Goal: Information Seeking & Learning: Learn about a topic

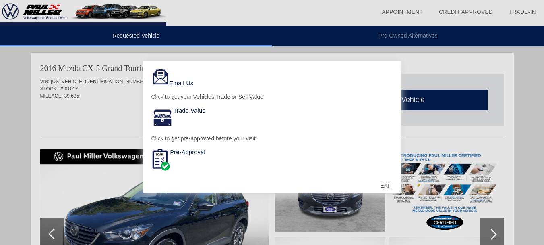
scroll to position [60, 0]
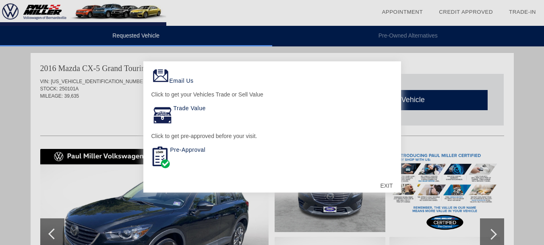
click at [385, 181] on div "EXIT" at bounding box center [386, 185] width 29 height 24
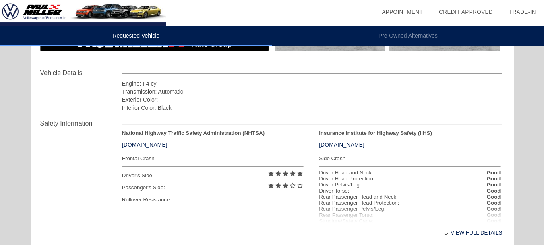
scroll to position [322, 0]
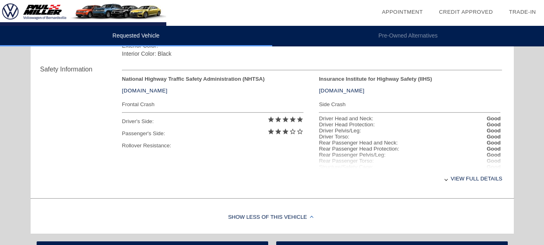
click at [469, 178] on div "View full details" at bounding box center [312, 178] width 381 height 20
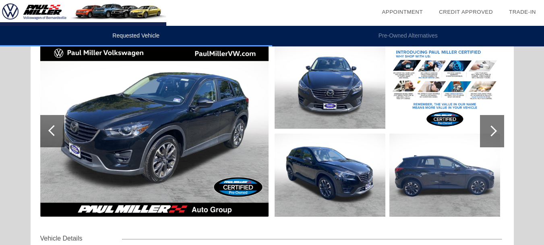
scroll to position [102, 0]
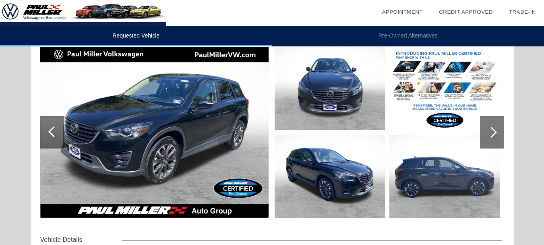
click at [495, 126] on div at bounding box center [492, 132] width 24 height 32
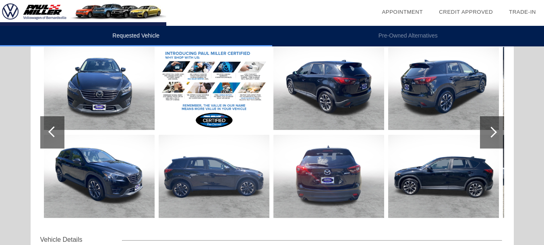
click at [491, 131] on div at bounding box center [491, 131] width 11 height 11
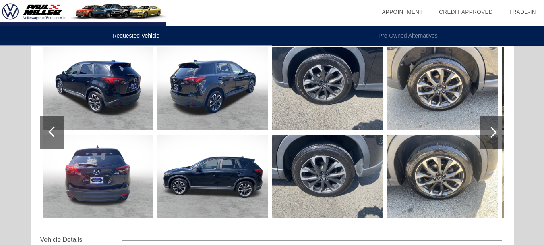
click at [491, 131] on div at bounding box center [491, 131] width 11 height 11
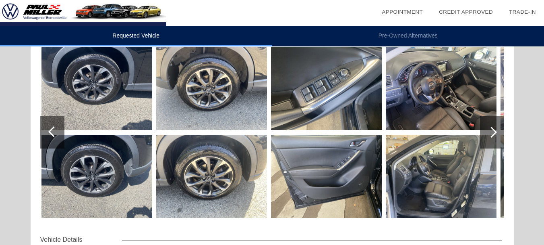
click at [491, 131] on div at bounding box center [491, 131] width 11 height 11
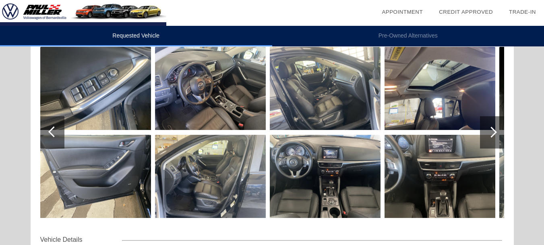
click at [491, 131] on div at bounding box center [491, 131] width 11 height 11
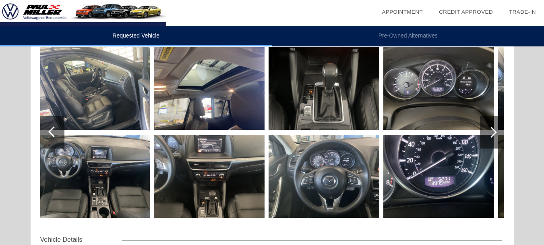
click at [491, 131] on div at bounding box center [491, 131] width 11 height 11
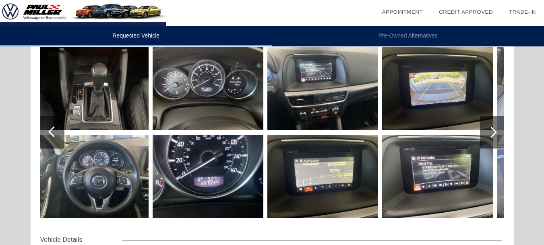
click at [104, 165] on img at bounding box center [93, 176] width 111 height 83
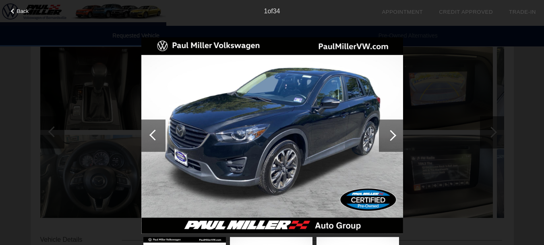
click at [392, 134] on div at bounding box center [391, 135] width 11 height 11
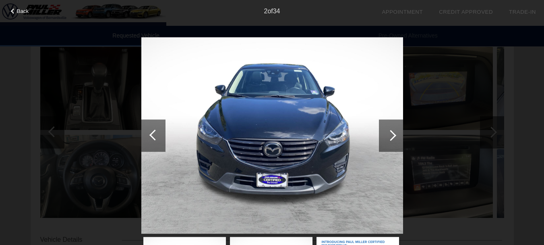
click at [391, 139] on div at bounding box center [391, 135] width 11 height 11
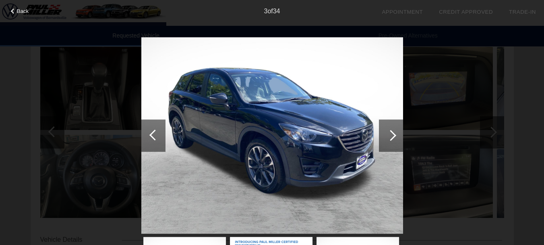
click at [393, 137] on div at bounding box center [391, 135] width 11 height 11
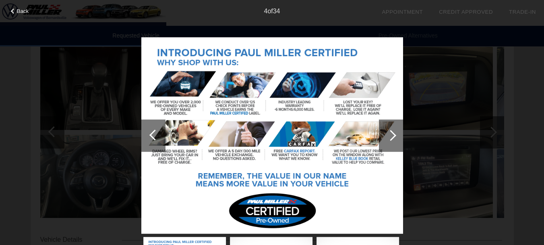
click at [394, 139] on div at bounding box center [391, 135] width 24 height 32
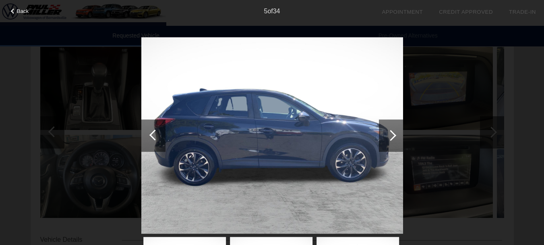
click at [394, 140] on div at bounding box center [391, 135] width 24 height 32
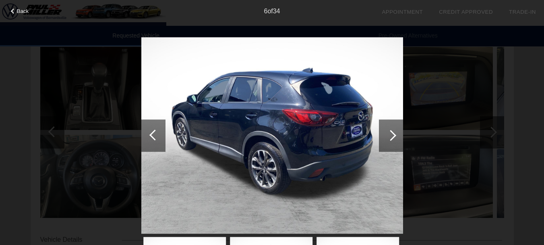
click at [395, 138] on div at bounding box center [391, 135] width 24 height 32
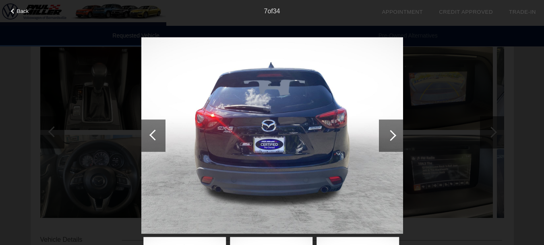
click at [395, 139] on div at bounding box center [391, 135] width 24 height 32
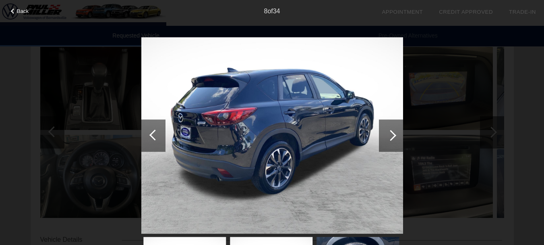
click at [395, 139] on div at bounding box center [391, 135] width 24 height 32
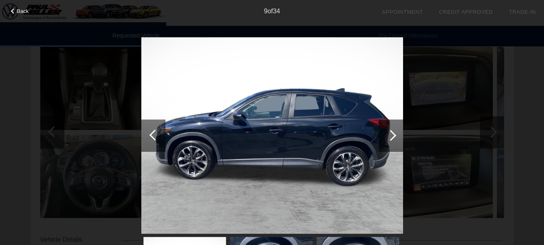
click at [394, 140] on div at bounding box center [391, 135] width 24 height 32
click at [396, 139] on div at bounding box center [391, 135] width 24 height 32
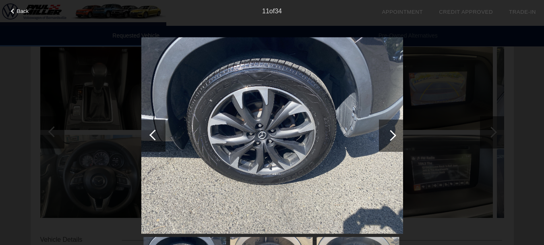
click at [394, 140] on div at bounding box center [391, 135] width 24 height 32
click at [394, 139] on div at bounding box center [391, 135] width 24 height 32
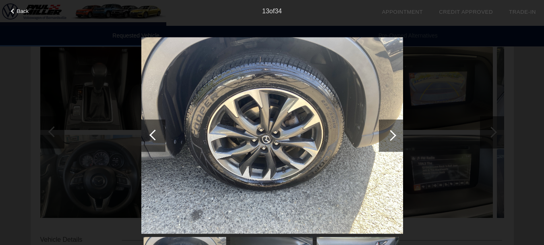
click at [153, 140] on div at bounding box center [153, 135] width 24 height 32
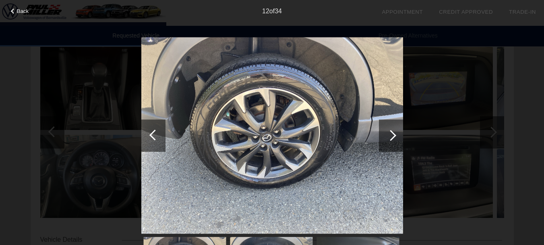
click at [153, 140] on div at bounding box center [153, 135] width 24 height 32
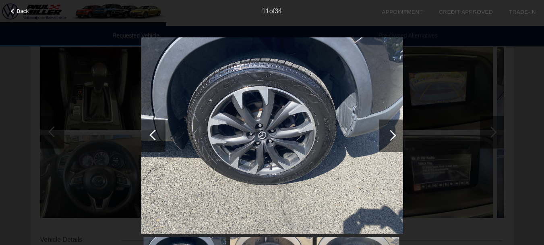
click at [160, 141] on div at bounding box center [153, 135] width 24 height 32
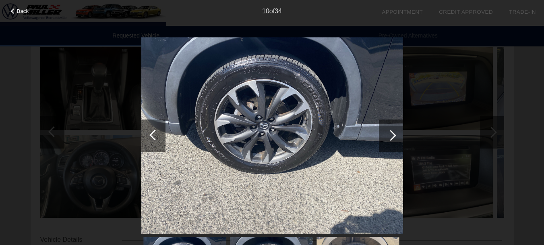
click at [151, 141] on div at bounding box center [153, 135] width 24 height 32
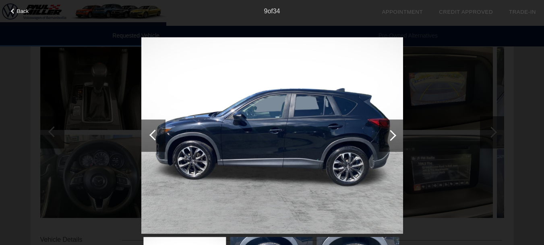
scroll to position [104, 0]
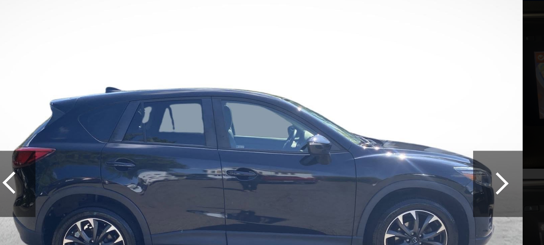
click at [389, 137] on div at bounding box center [391, 135] width 11 height 11
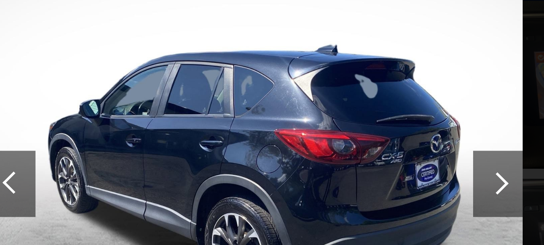
click at [160, 139] on div at bounding box center [153, 135] width 24 height 32
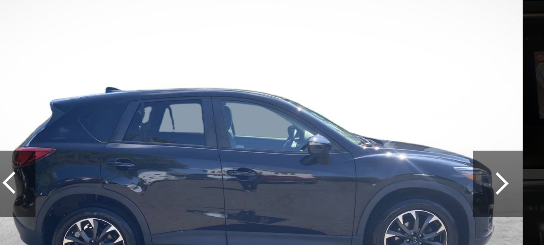
click at [161, 140] on div at bounding box center [153, 135] width 24 height 32
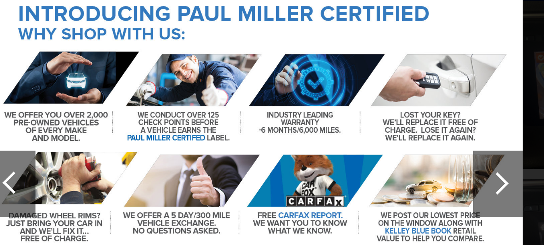
click at [158, 139] on div at bounding box center [153, 135] width 24 height 32
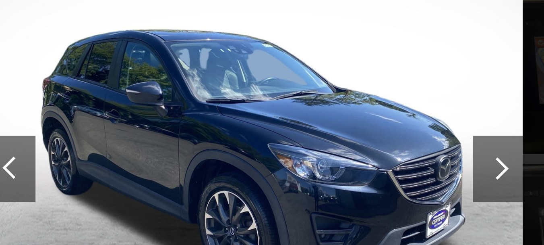
click at [156, 130] on div at bounding box center [153, 135] width 24 height 32
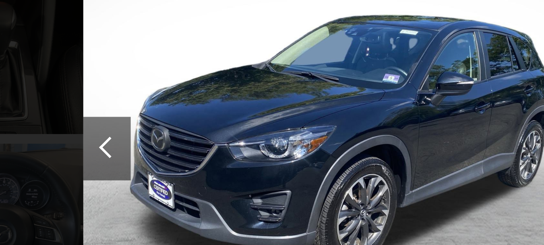
click at [151, 136] on div at bounding box center [154, 134] width 11 height 11
click at [152, 137] on div at bounding box center [154, 134] width 11 height 11
click at [152, 140] on div at bounding box center [153, 135] width 24 height 32
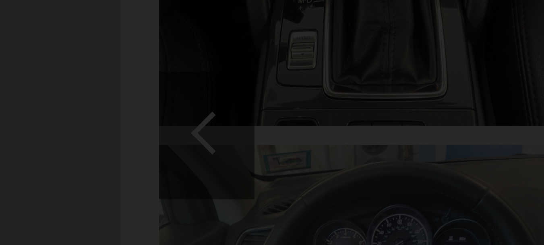
click at [50, 131] on div "Back 1 of 34" at bounding box center [272, 122] width 544 height 245
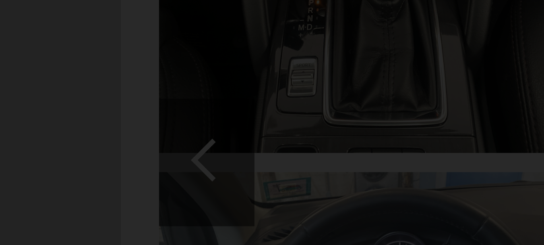
click at [52, 133] on div "Back 1 of 34" at bounding box center [272, 122] width 544 height 245
click at [55, 131] on div "Back 1 of 34" at bounding box center [272, 122] width 544 height 245
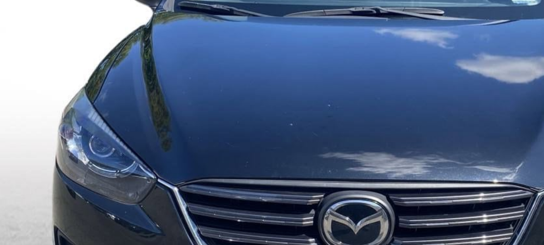
click at [270, 128] on img at bounding box center [272, 135] width 262 height 197
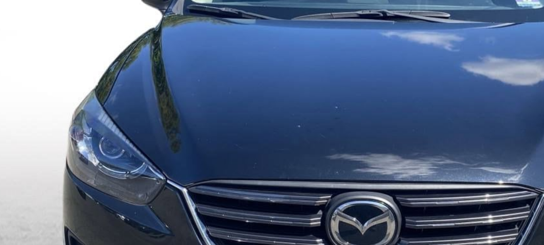
click at [271, 127] on img at bounding box center [272, 135] width 262 height 197
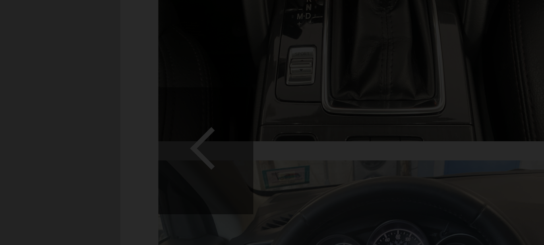
click at [51, 129] on div "Back 1 of 34" at bounding box center [272, 122] width 544 height 245
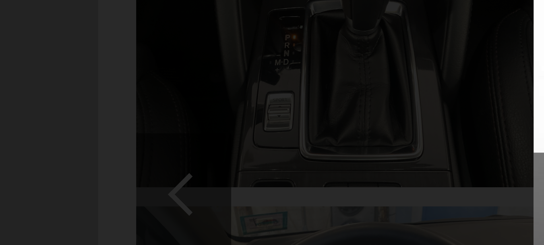
click at [94, 109] on div "Back 1 of 34" at bounding box center [272, 122] width 544 height 245
click at [93, 111] on div "Back 1 of 34" at bounding box center [272, 122] width 544 height 245
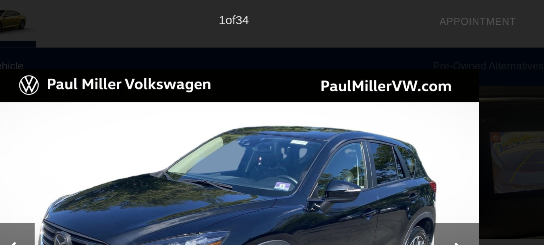
scroll to position [103, 0]
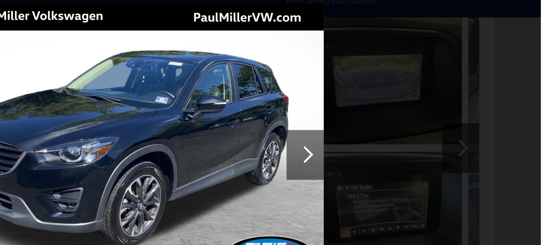
click at [396, 143] on div at bounding box center [391, 135] width 24 height 32
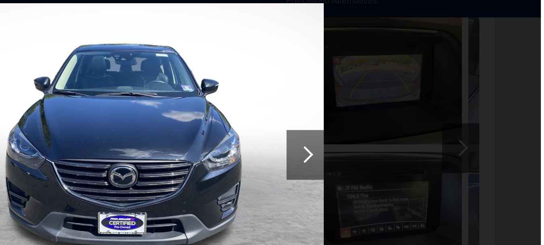
click at [392, 143] on div at bounding box center [391, 135] width 24 height 32
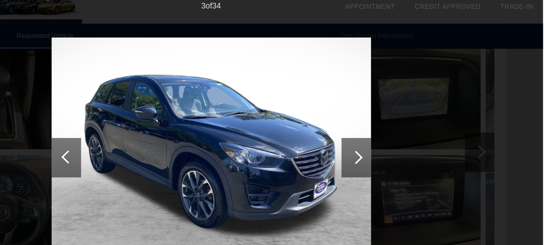
click at [390, 139] on div at bounding box center [391, 135] width 11 height 11
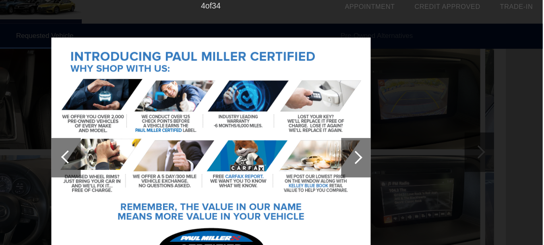
click at [387, 137] on div at bounding box center [391, 135] width 24 height 32
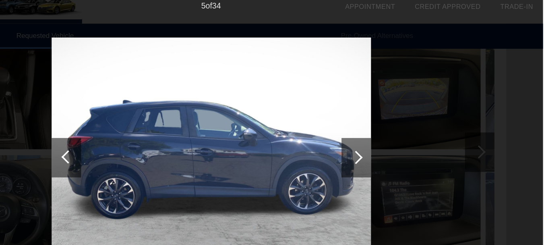
click at [387, 139] on div at bounding box center [391, 135] width 24 height 32
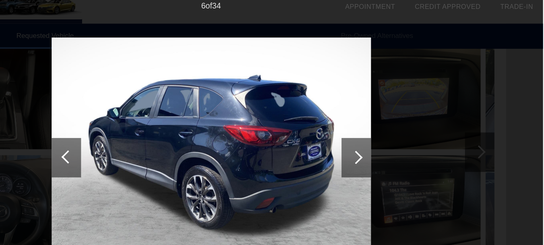
click at [388, 139] on div at bounding box center [391, 135] width 24 height 32
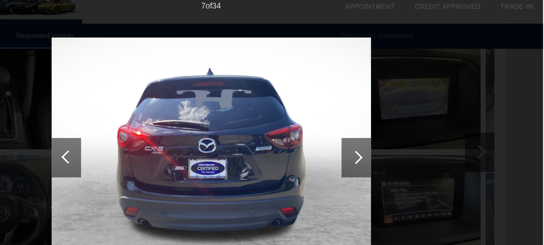
click at [387, 134] on div at bounding box center [391, 135] width 11 height 11
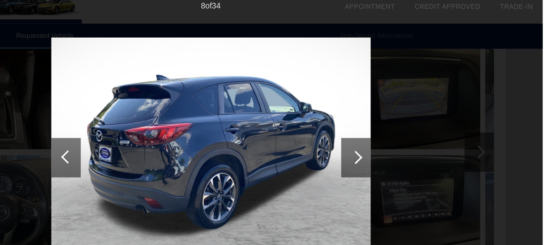
click at [391, 138] on div at bounding box center [391, 135] width 11 height 11
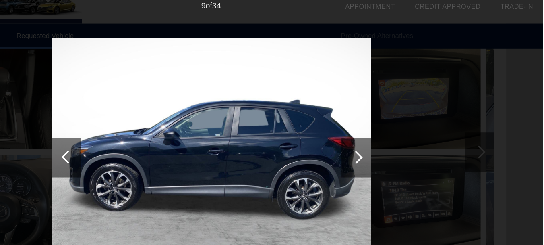
click at [389, 140] on div at bounding box center [391, 135] width 24 height 32
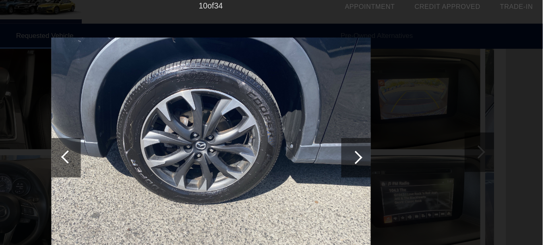
click at [391, 139] on div at bounding box center [391, 135] width 11 height 11
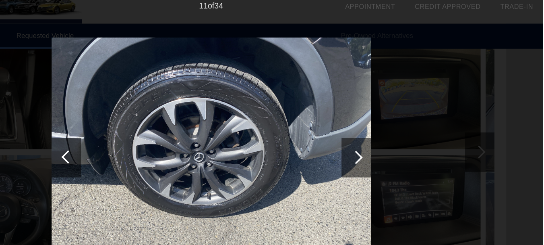
click at [390, 139] on div at bounding box center [391, 135] width 11 height 11
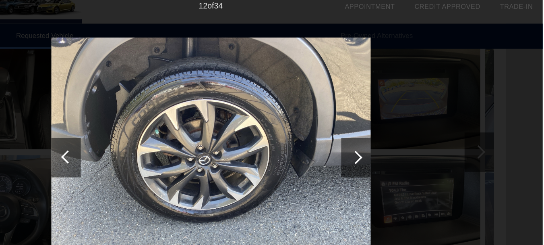
click at [390, 139] on div at bounding box center [391, 135] width 11 height 11
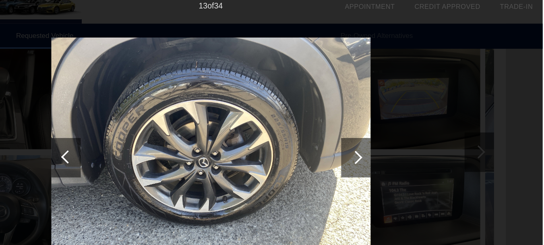
click at [389, 138] on div at bounding box center [391, 135] width 11 height 11
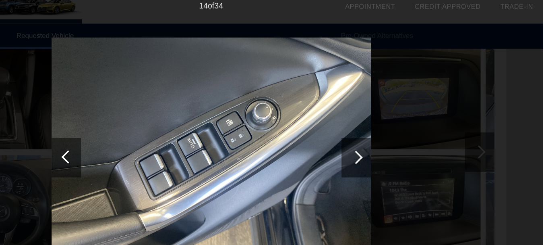
click at [391, 139] on div at bounding box center [391, 135] width 11 height 11
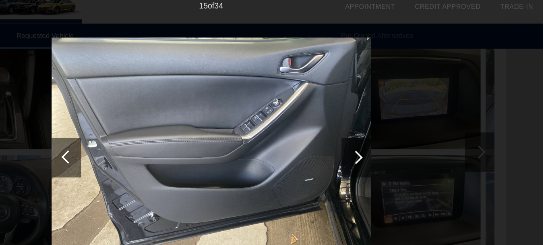
click at [390, 139] on div at bounding box center [391, 135] width 11 height 11
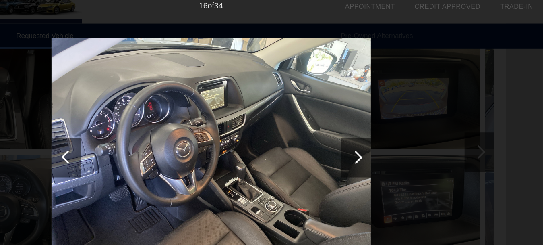
click at [392, 141] on div at bounding box center [391, 135] width 24 height 32
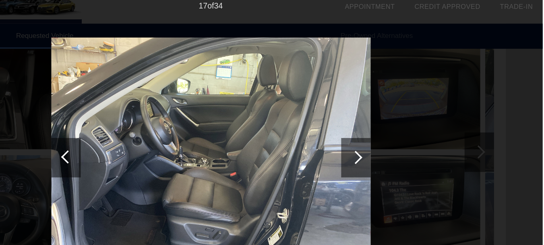
click at [146, 138] on div at bounding box center [153, 135] width 24 height 32
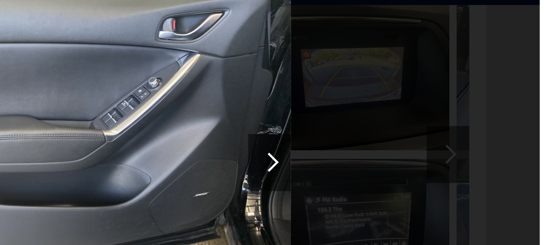
click at [393, 137] on div at bounding box center [391, 135] width 11 height 11
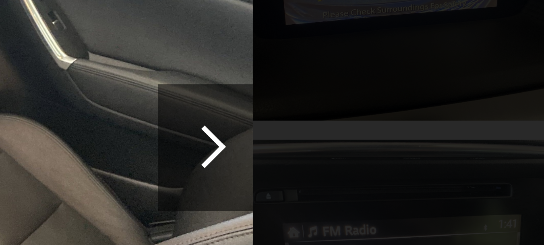
click at [397, 141] on div at bounding box center [391, 135] width 24 height 32
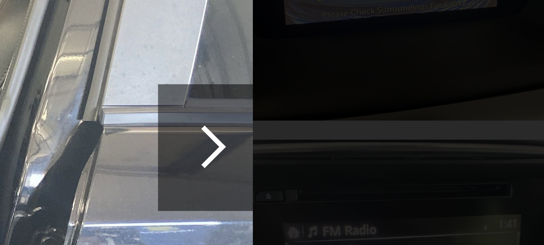
click at [396, 139] on div at bounding box center [391, 135] width 24 height 32
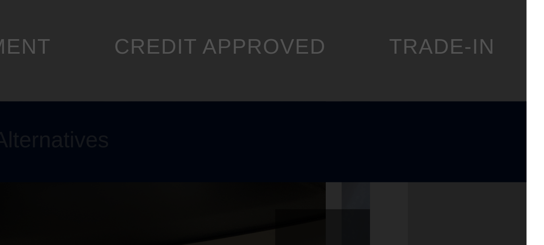
scroll to position [164, 0]
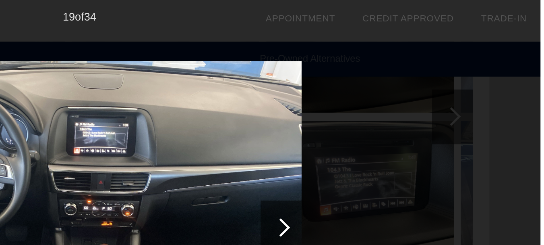
click at [392, 137] on div at bounding box center [391, 135] width 11 height 11
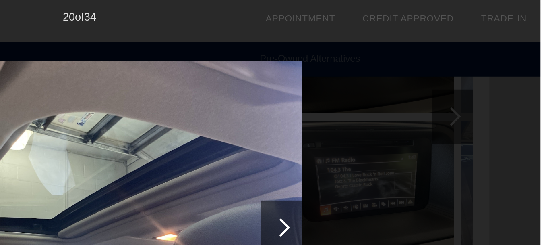
click at [386, 141] on div at bounding box center [391, 135] width 24 height 32
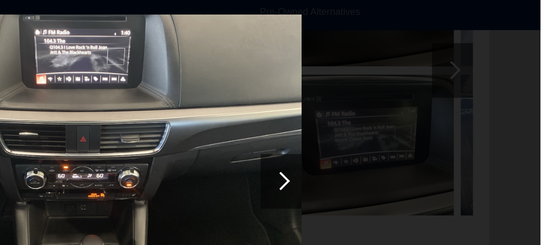
click at [396, 138] on div at bounding box center [391, 135] width 24 height 32
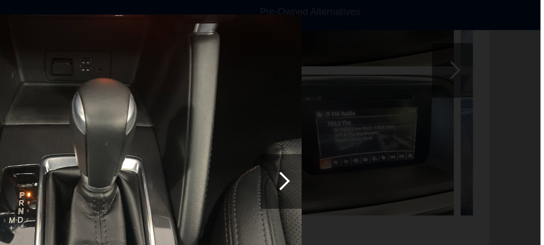
click at [392, 141] on div at bounding box center [391, 135] width 24 height 32
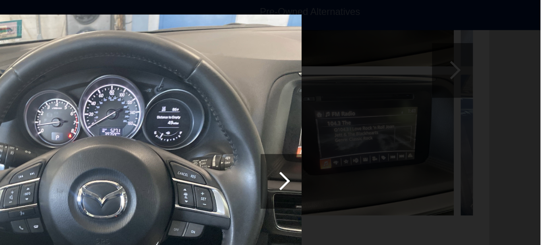
click at [395, 140] on div at bounding box center [391, 135] width 24 height 32
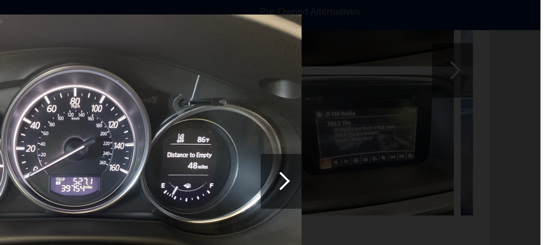
click at [393, 139] on div at bounding box center [391, 135] width 24 height 32
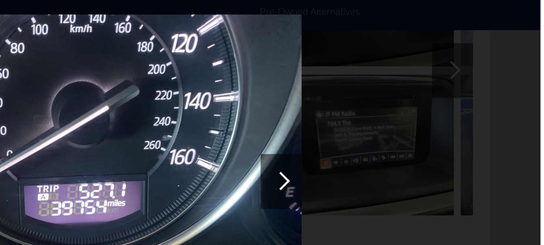
click at [390, 140] on div at bounding box center [391, 135] width 11 height 11
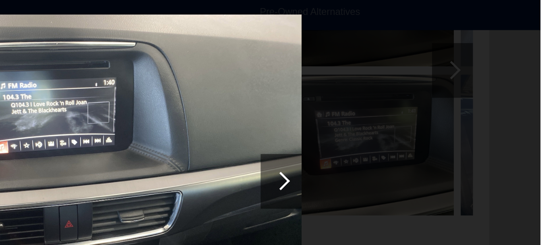
click at [391, 139] on div at bounding box center [391, 135] width 11 height 11
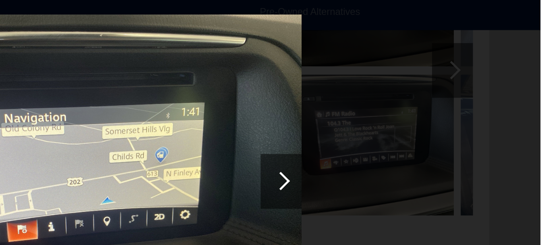
click at [390, 141] on div at bounding box center [391, 135] width 24 height 32
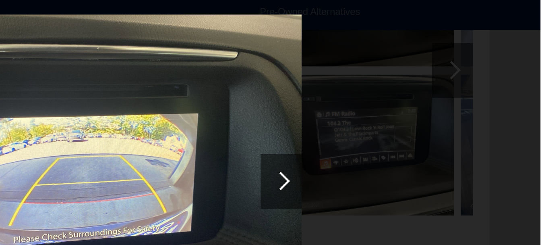
click at [391, 138] on div at bounding box center [391, 135] width 11 height 11
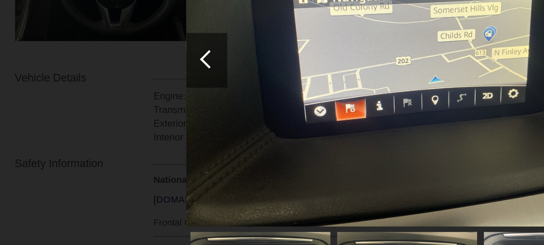
scroll to position [220, 0]
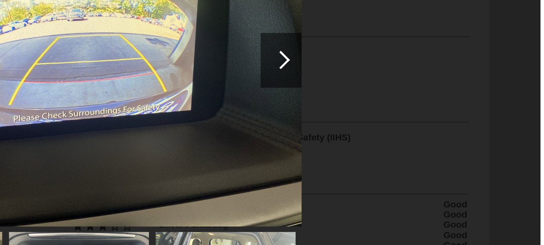
click at [393, 142] on div at bounding box center [391, 135] width 24 height 32
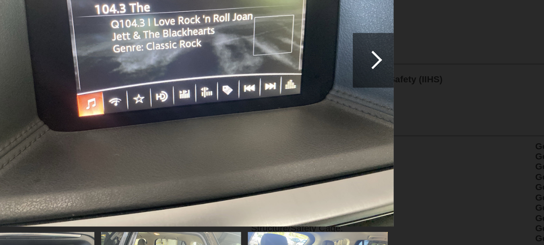
scroll to position [256, 0]
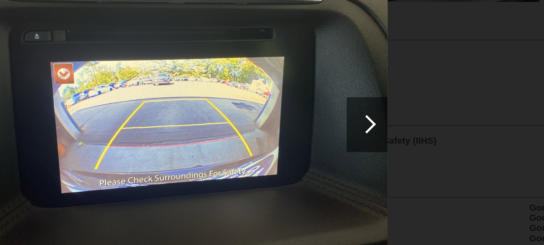
click at [393, 138] on div at bounding box center [391, 135] width 11 height 11
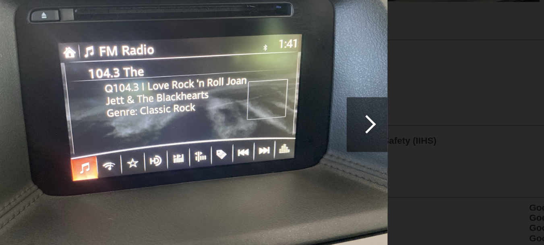
click at [392, 138] on div at bounding box center [391, 135] width 11 height 11
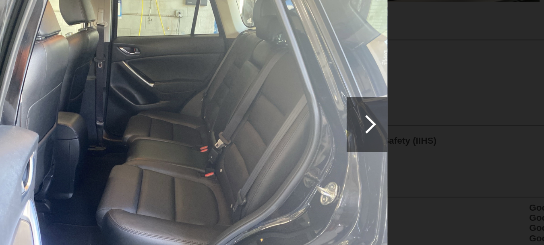
click at [390, 138] on div at bounding box center [391, 135] width 11 height 11
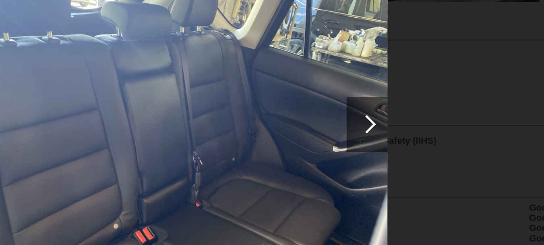
click at [390, 138] on div at bounding box center [391, 135] width 11 height 11
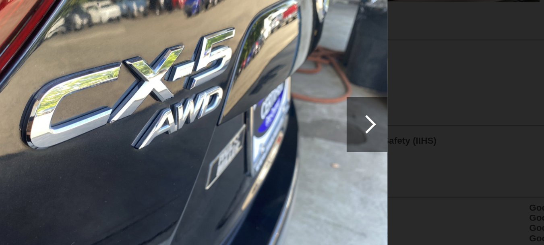
click at [390, 140] on div at bounding box center [391, 135] width 24 height 32
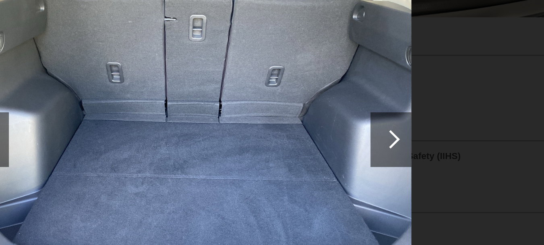
click at [385, 142] on div at bounding box center [391, 135] width 24 height 32
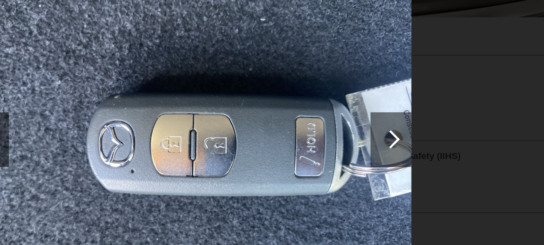
click at [386, 141] on div at bounding box center [391, 135] width 24 height 32
click at [392, 136] on div at bounding box center [391, 135] width 11 height 11
click at [388, 147] on div at bounding box center [391, 135] width 24 height 32
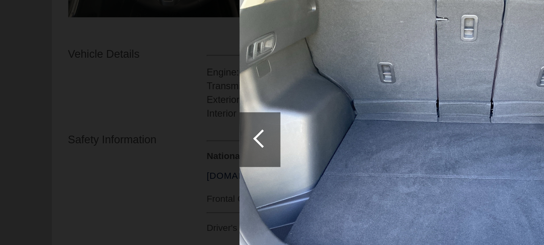
click at [245, 169] on img at bounding box center [272, 135] width 262 height 197
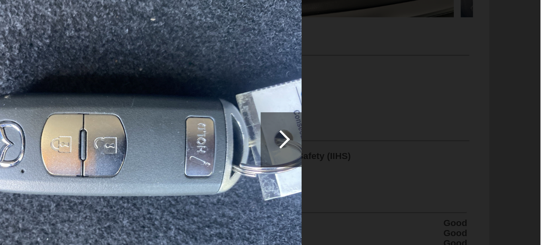
click at [396, 144] on div at bounding box center [391, 135] width 24 height 32
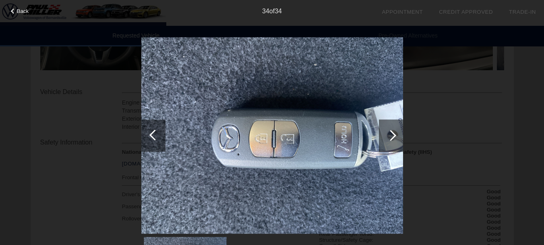
scroll to position [245, 0]
click at [22, 9] on span "Back" at bounding box center [23, 11] width 12 height 6
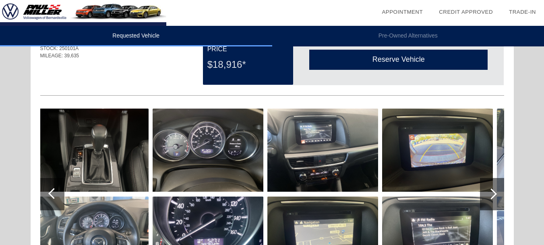
scroll to position [41, 0]
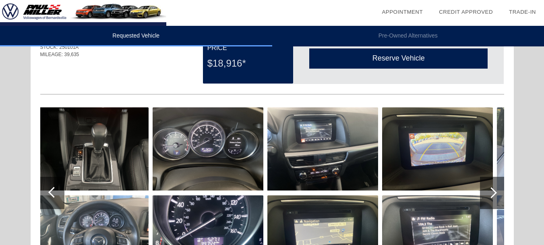
click at [486, 196] on div at bounding box center [492, 192] width 24 height 32
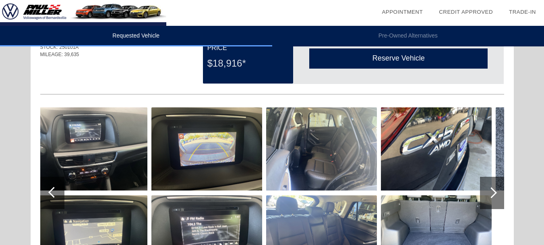
click at [485, 193] on div at bounding box center [492, 192] width 24 height 32
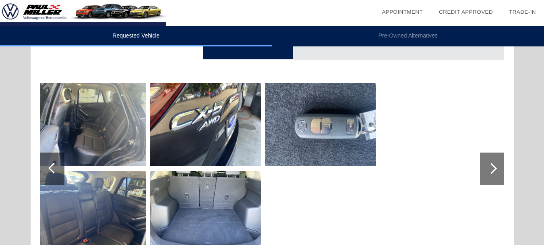
scroll to position [65, 0]
click at [48, 179] on div at bounding box center [52, 169] width 24 height 32
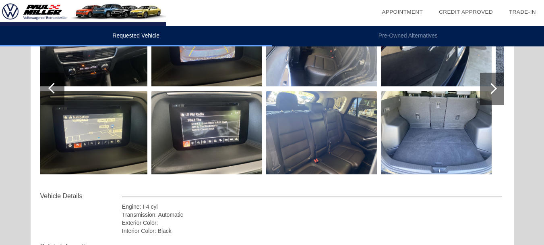
scroll to position [146, 0]
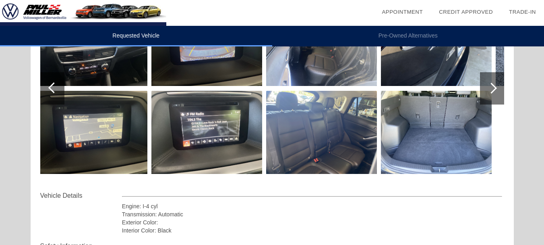
click at [57, 97] on div at bounding box center [52, 88] width 24 height 32
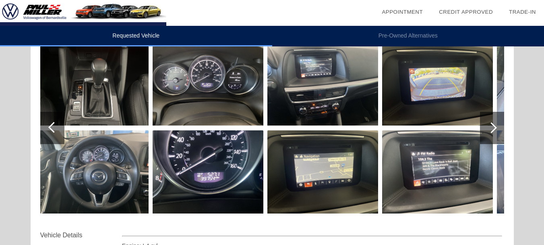
scroll to position [108, 0]
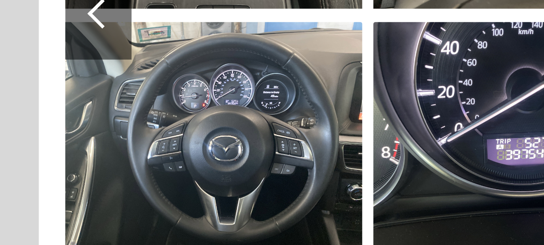
click at [54, 132] on div at bounding box center [52, 126] width 24 height 32
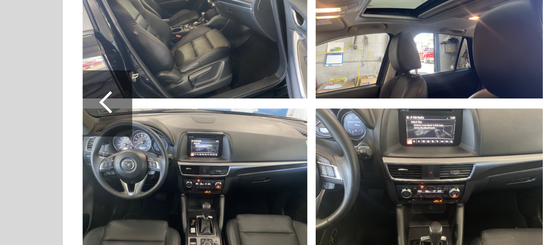
click at [55, 133] on div at bounding box center [52, 126] width 24 height 32
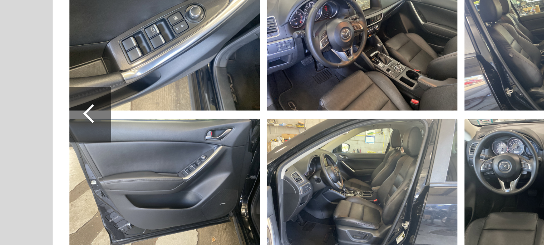
click at [56, 129] on div at bounding box center [53, 125] width 11 height 11
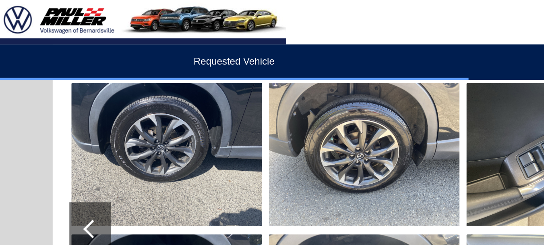
scroll to position [95, 0]
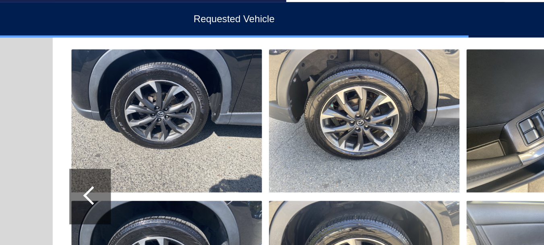
click at [57, 139] on div at bounding box center [53, 138] width 11 height 11
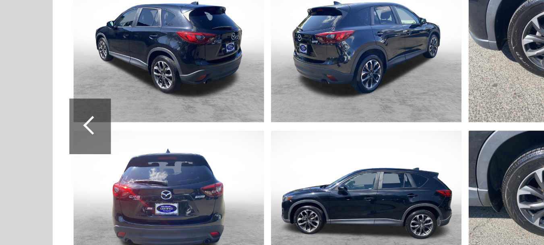
click at [52, 144] on div at bounding box center [52, 138] width 24 height 32
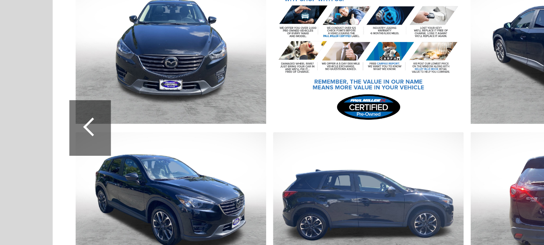
click at [55, 147] on div at bounding box center [52, 138] width 24 height 32
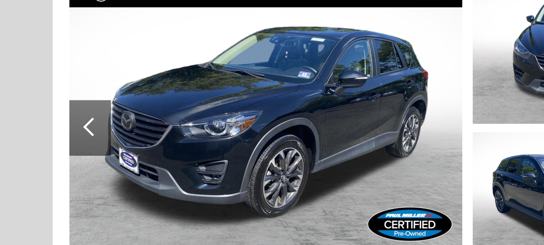
click at [48, 147] on div at bounding box center [52, 138] width 24 height 32
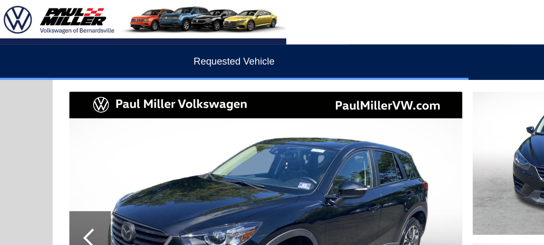
click at [48, 14] on img at bounding box center [83, 13] width 166 height 26
